Goal: Check status: Check status

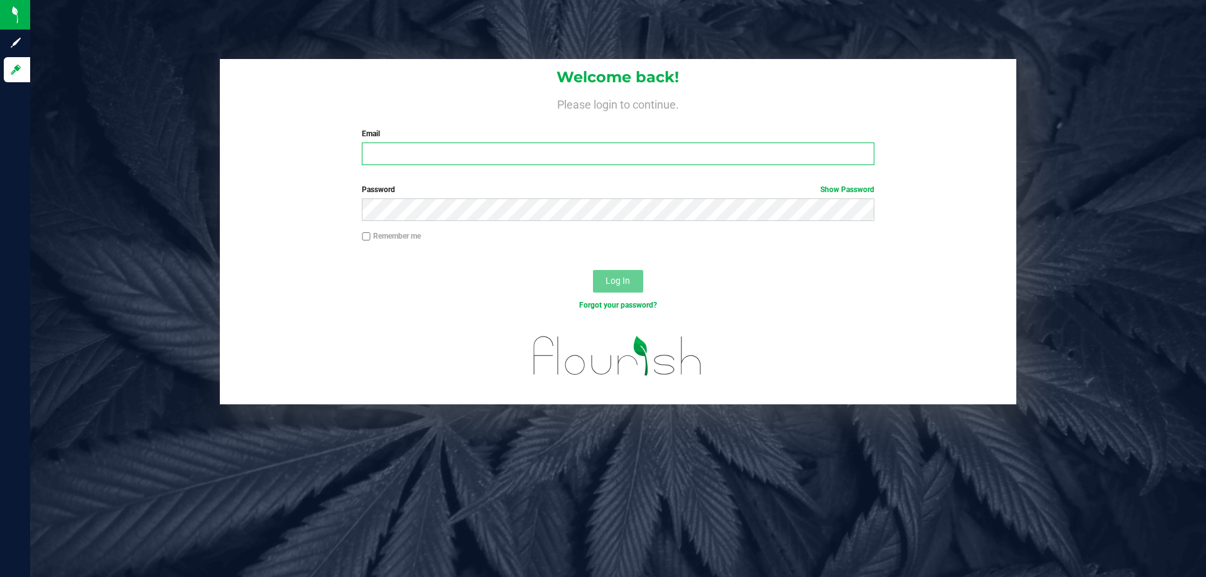
click at [459, 153] on input "Email" at bounding box center [618, 154] width 512 height 23
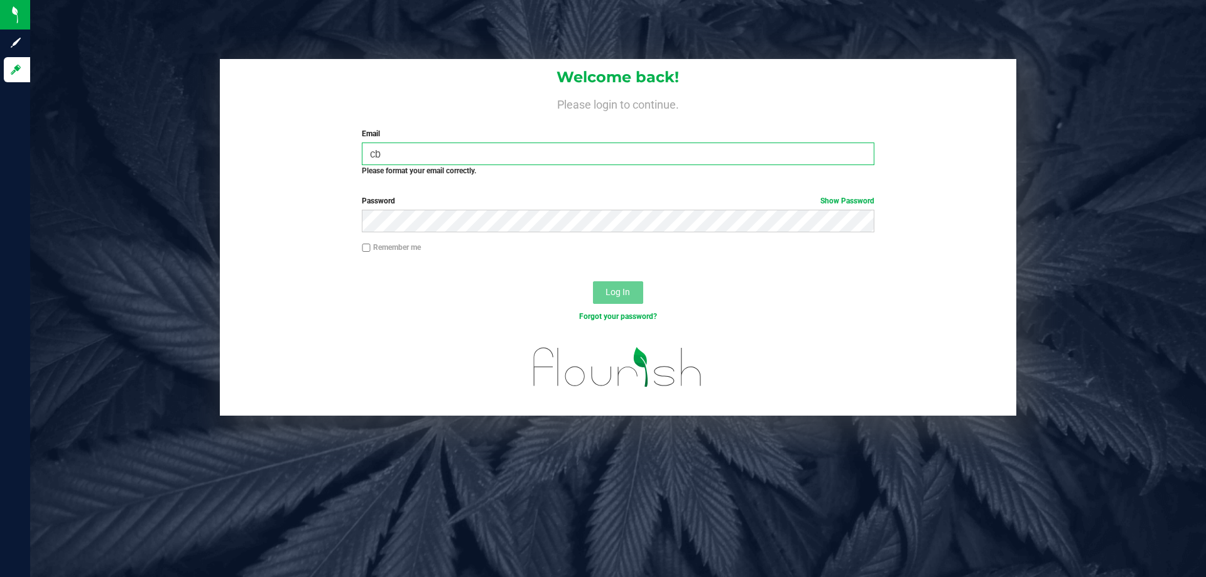
type input "c"
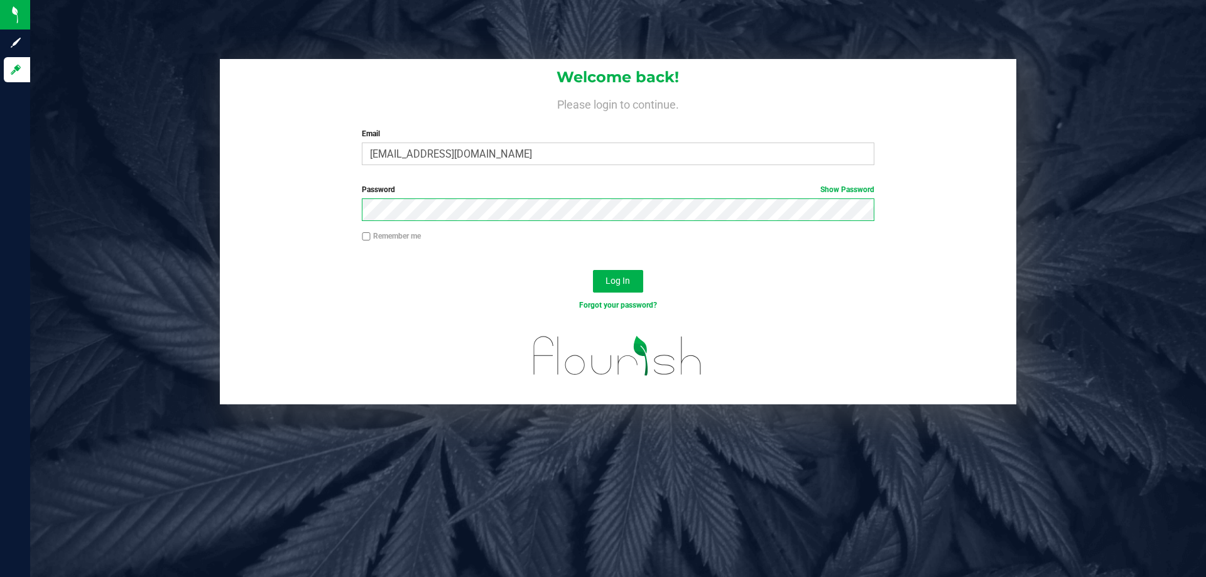
click at [118, 153] on div "Welcome back! Please login to continue. Email cbyers@livepallel.com Required Pl…" at bounding box center [618, 231] width 1195 height 345
click at [593, 270] on button "Log In" at bounding box center [618, 281] width 50 height 23
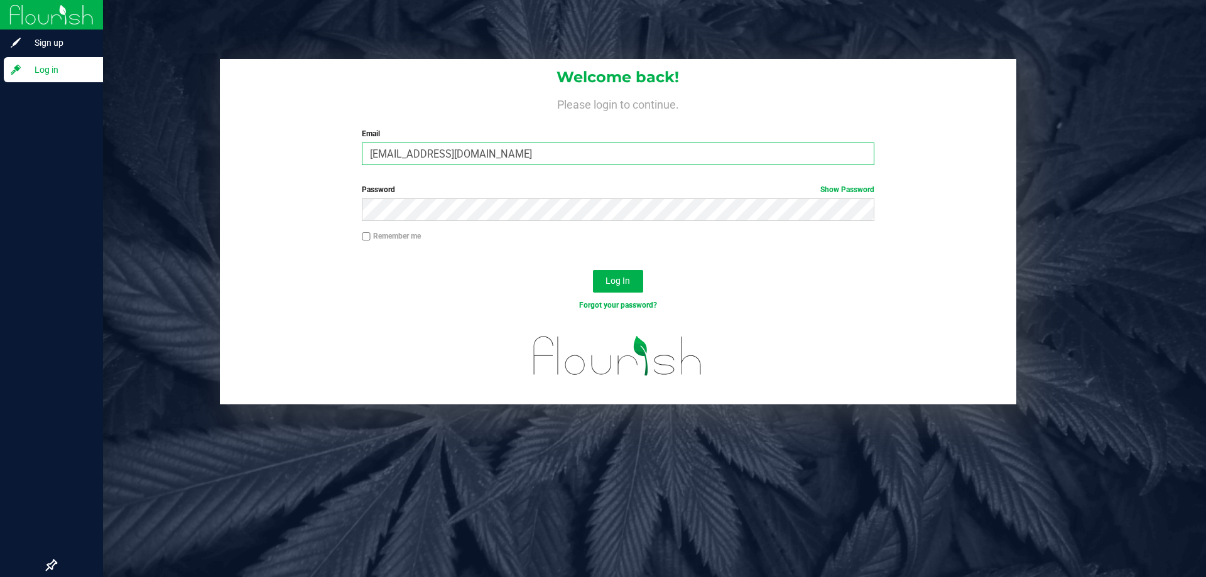
drag, startPoint x: 528, startPoint y: 155, endPoint x: 27, endPoint y: 9, distance: 522.0
click at [8, 18] on div "Sign up Log in Welcome back! Please login to continue. Email cbyers@livepallel.…" at bounding box center [603, 288] width 1206 height 577
type input "[EMAIL_ADDRESS][DOMAIN_NAME]"
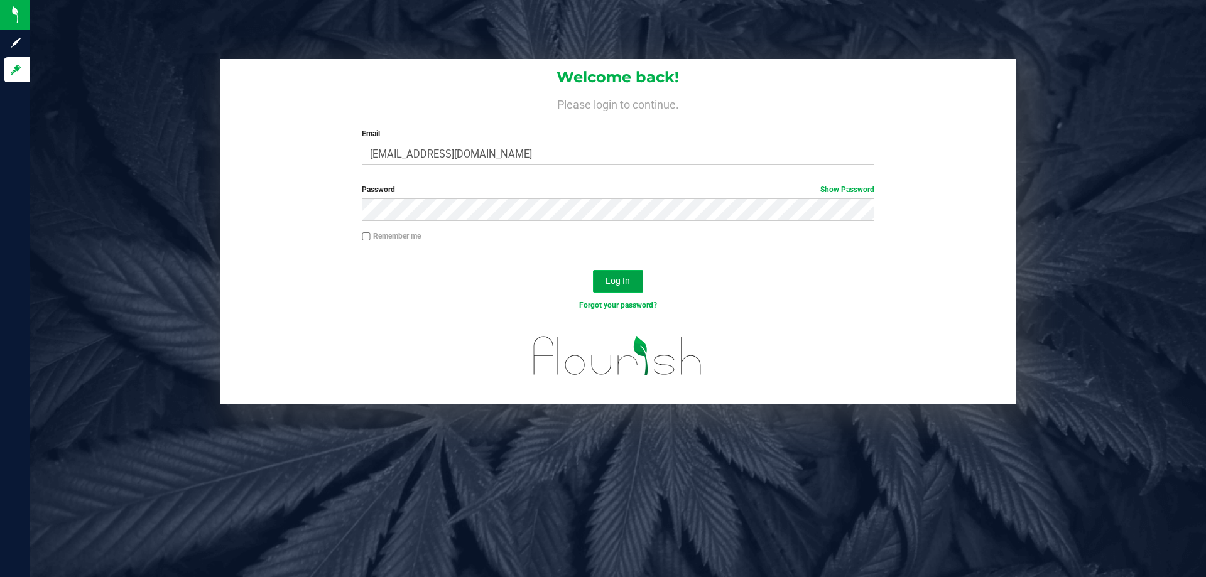
click at [623, 272] on button "Log In" at bounding box center [618, 281] width 50 height 23
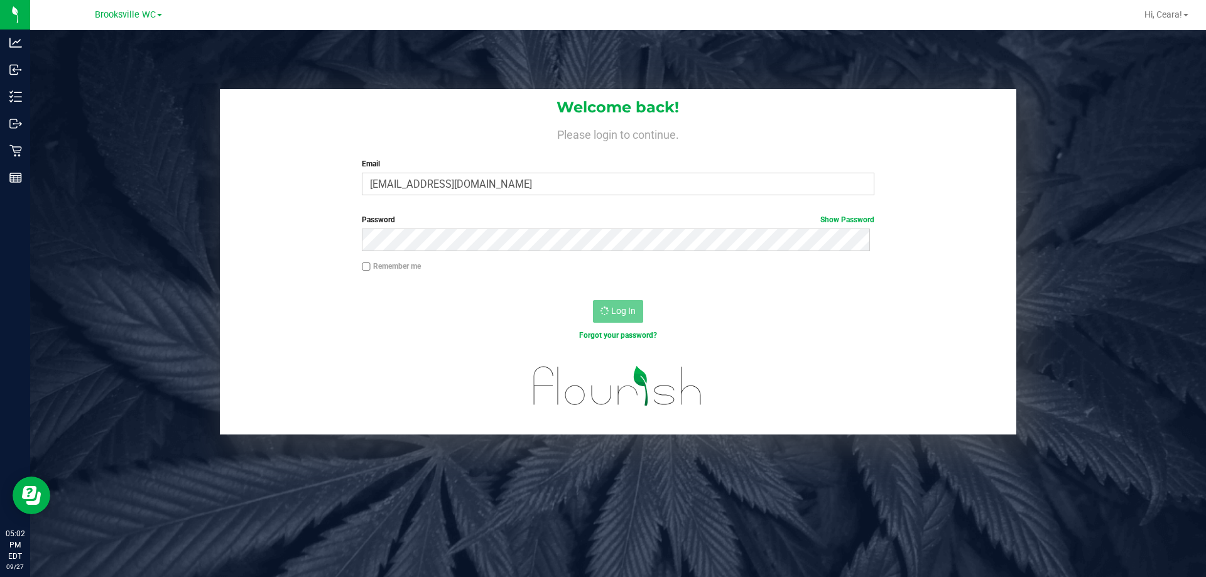
click at [464, 127] on h4 "Please login to continue." at bounding box center [618, 133] width 797 height 15
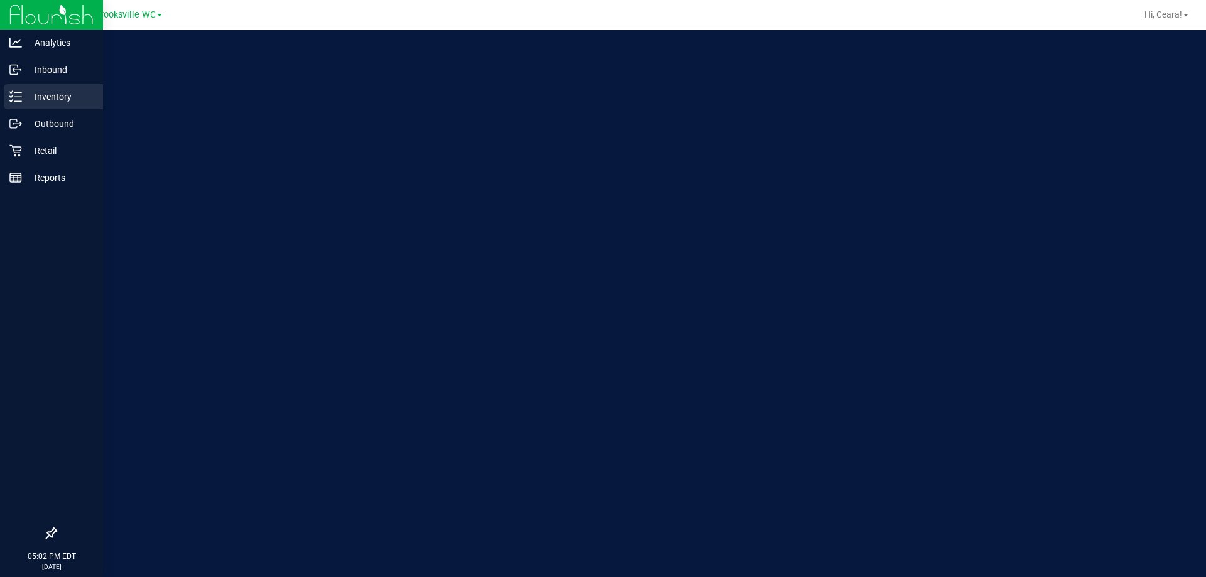
click at [48, 104] on div "Inventory" at bounding box center [53, 96] width 99 height 25
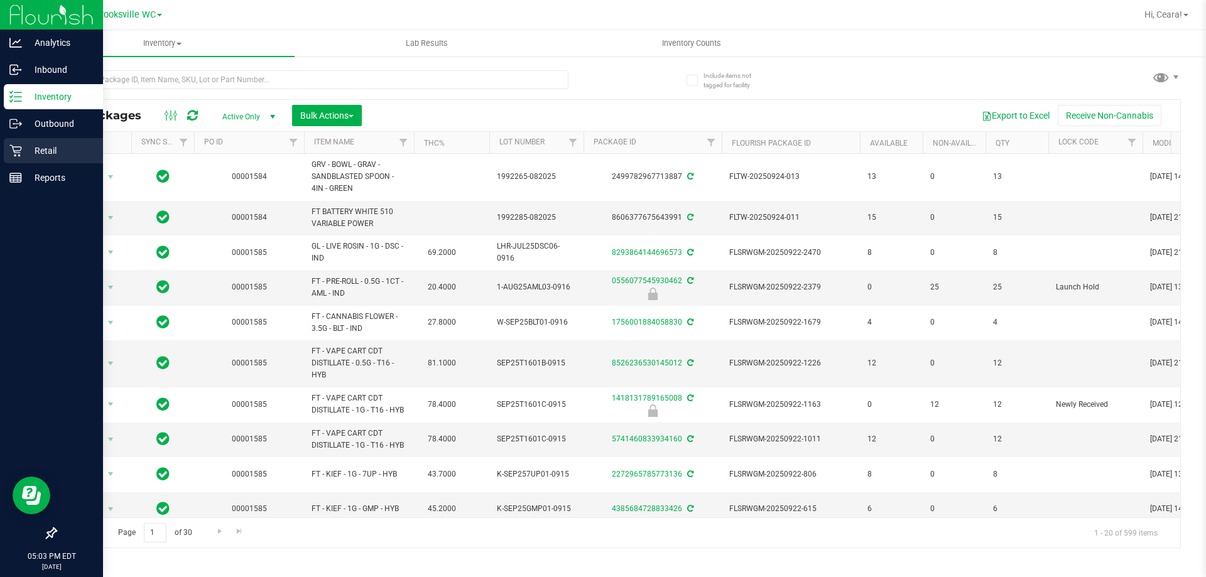
click at [28, 156] on p "Retail" at bounding box center [59, 150] width 75 height 15
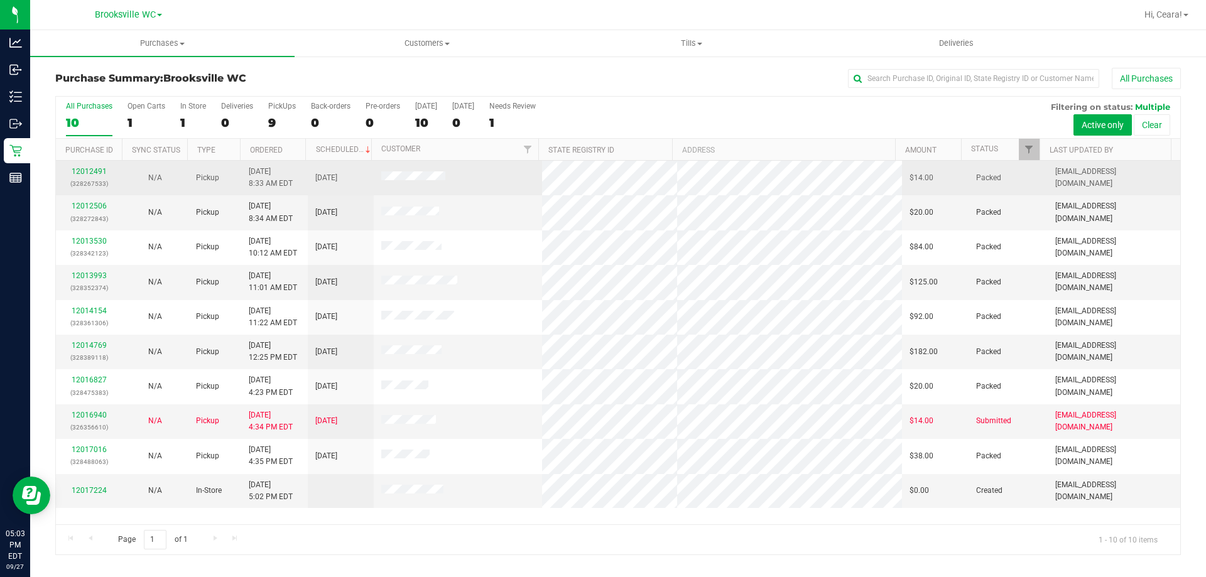
click at [1018, 165] on td "Packed" at bounding box center [1008, 178] width 79 height 35
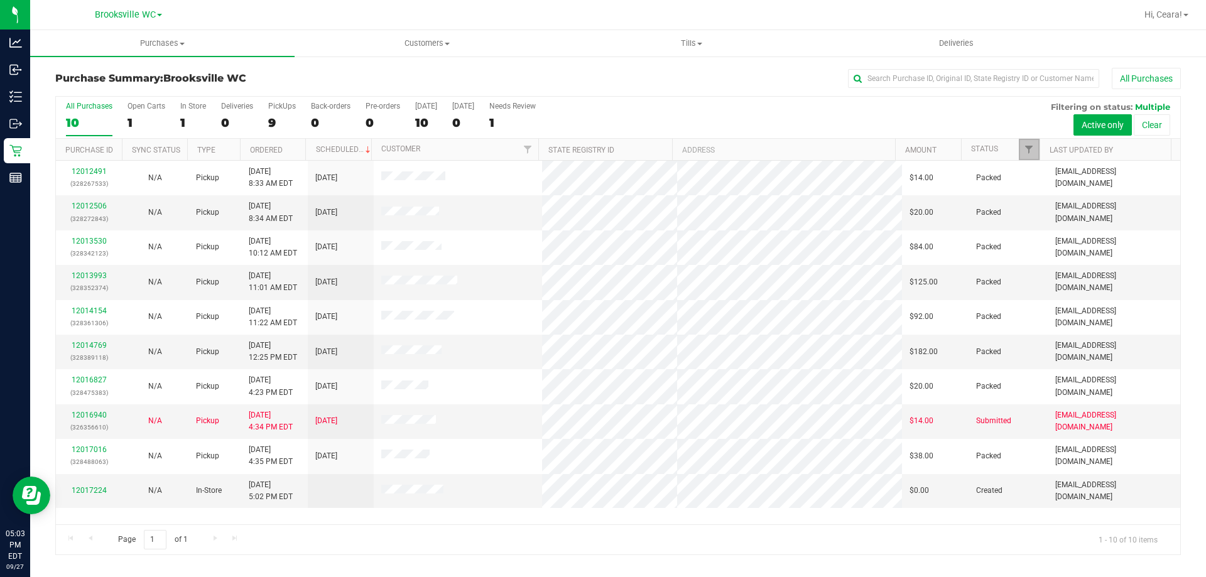
click at [1028, 155] on link "Filter" at bounding box center [1029, 149] width 21 height 21
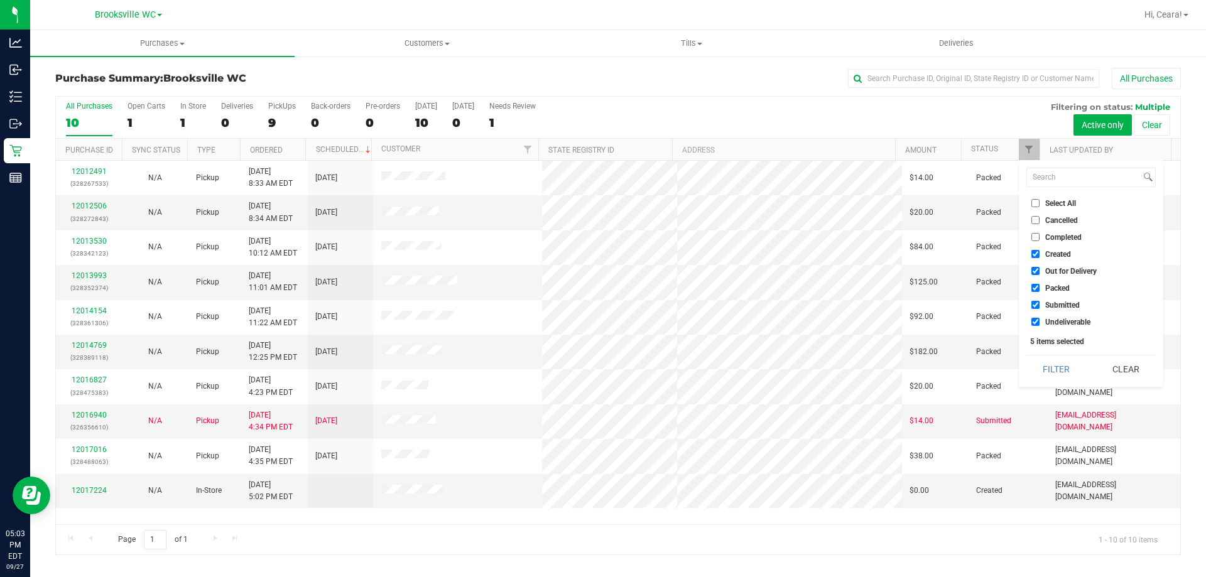
click at [1050, 205] on span "Select All" at bounding box center [1060, 204] width 31 height 8
click at [1040, 205] on input "Select All" at bounding box center [1035, 203] width 8 height 8
checkbox input "true"
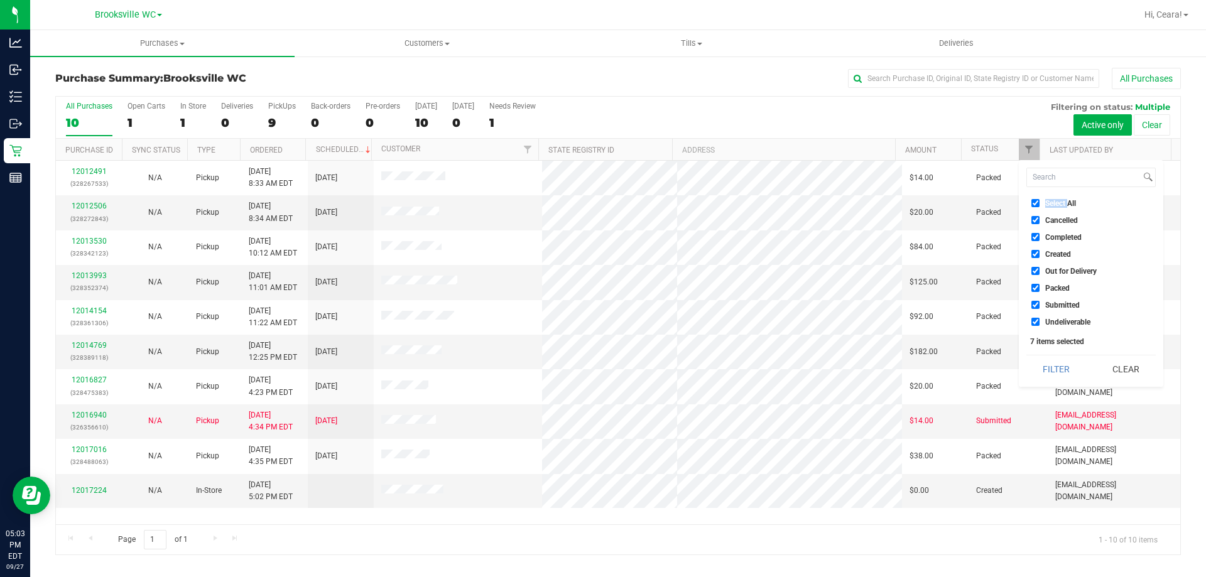
click at [1050, 205] on span "Select All" at bounding box center [1060, 204] width 31 height 8
click at [1040, 205] on input "Select All" at bounding box center [1035, 203] width 8 height 8
checkbox input "false"
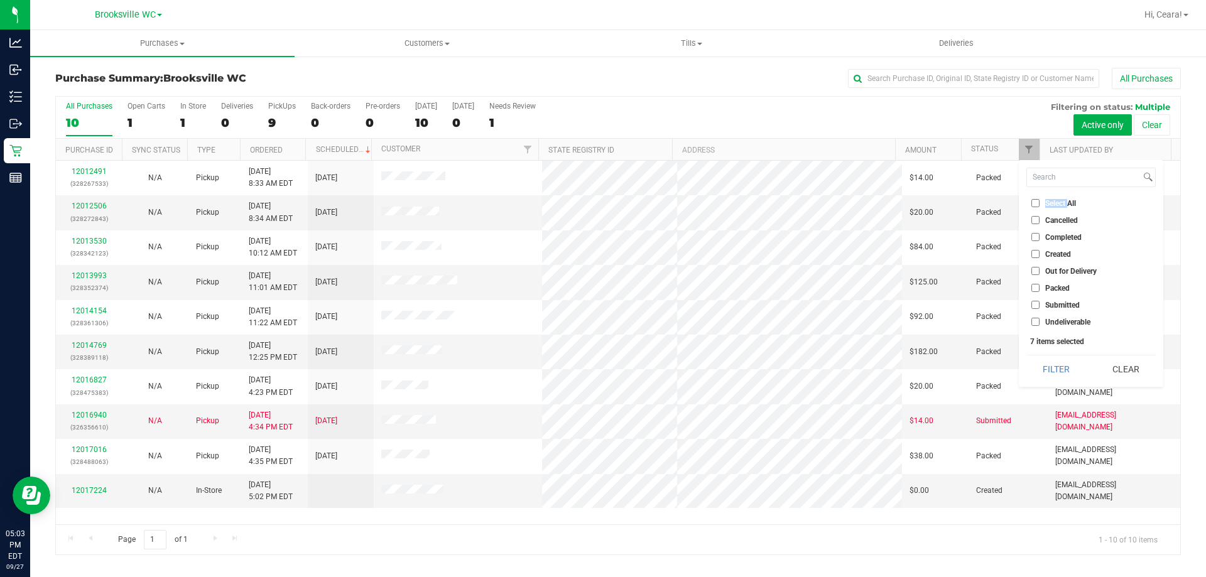
checkbox input "false"
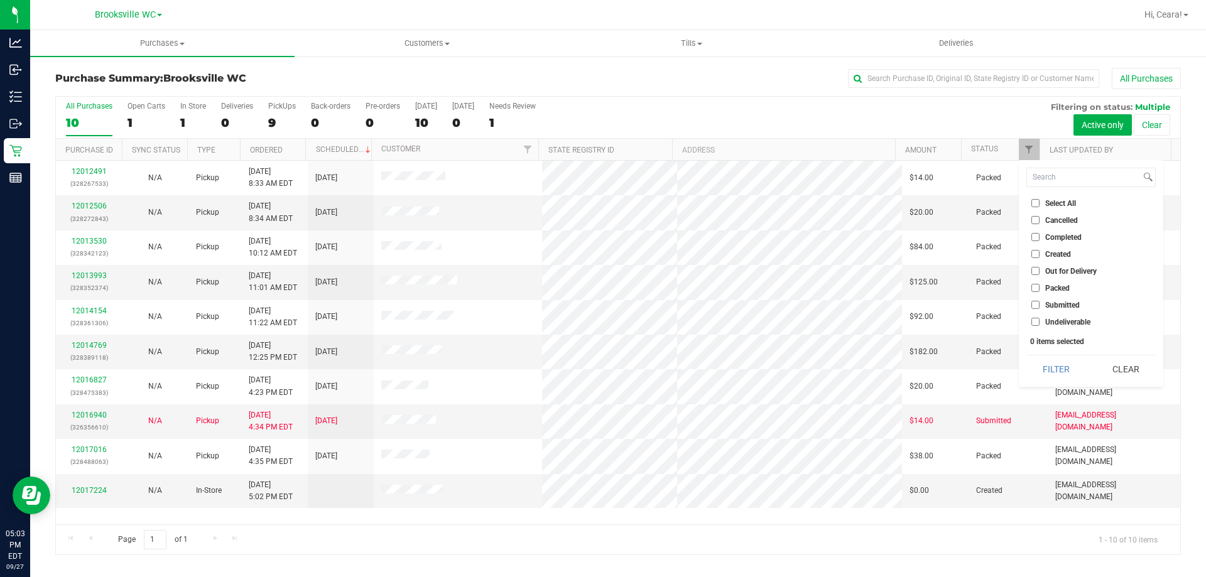
click at [1049, 307] on span "Submitted" at bounding box center [1062, 306] width 35 height 8
click at [1040, 307] on input "Submitted" at bounding box center [1035, 305] width 8 height 8
checkbox input "true"
click at [1052, 363] on button "Filter" at bounding box center [1056, 370] width 60 height 28
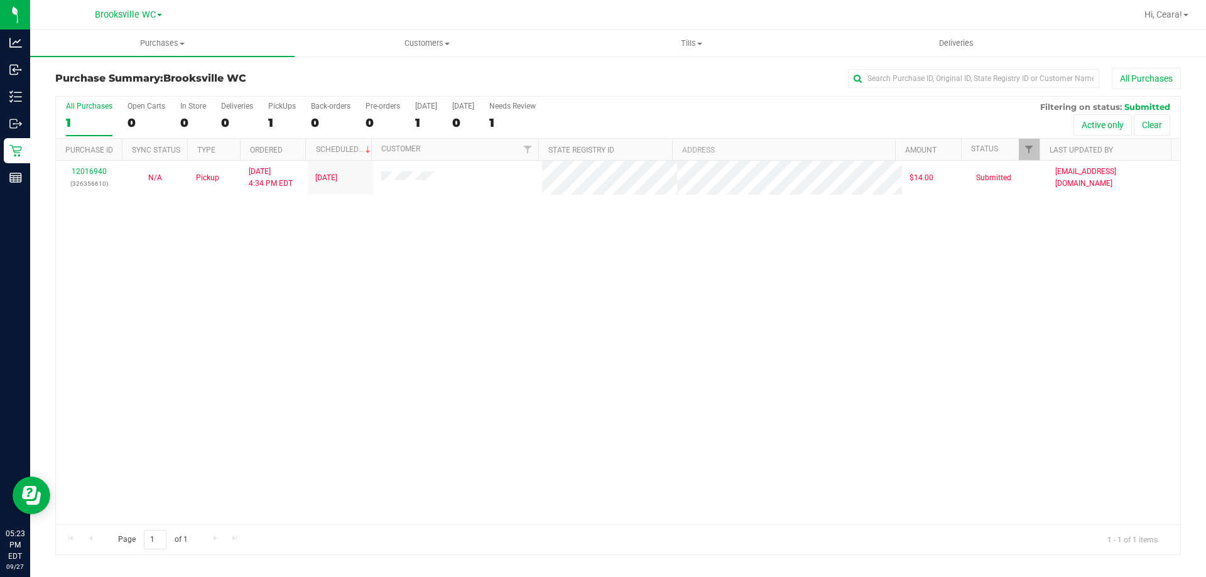
click at [692, 261] on div "12016940 (326356610) N/A Pickup [DATE] 4:34 PM EDT 9/27/2025 $14.00 Submitted […" at bounding box center [618, 343] width 1124 height 364
